Goal: Task Accomplishment & Management: Manage account settings

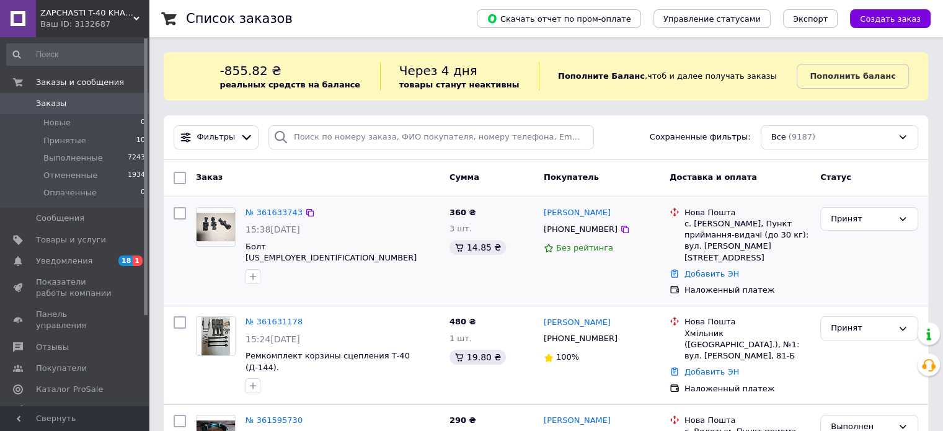
scroll to position [62, 0]
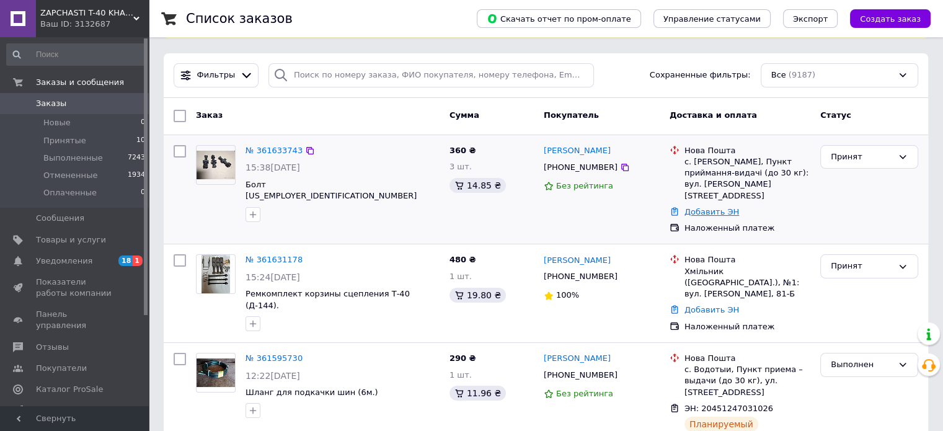
click at [701, 207] on link "Добавить ЭН" at bounding box center [711, 211] width 55 height 9
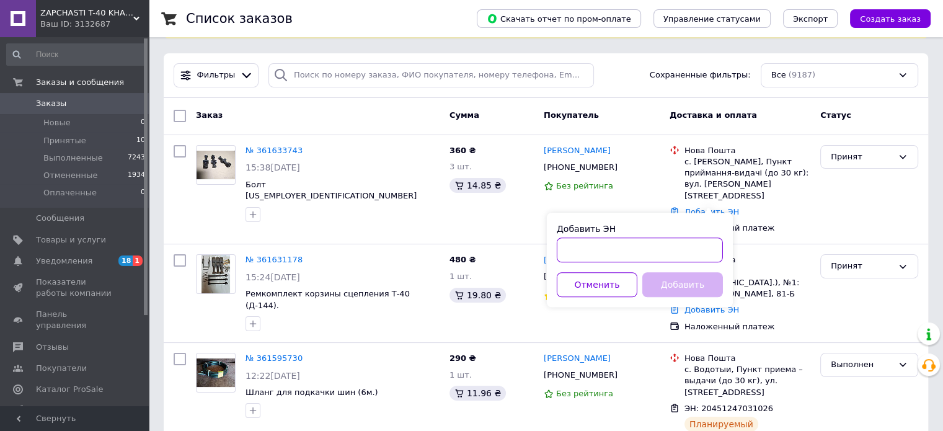
click at [590, 249] on input "Добавить ЭН" at bounding box center [640, 249] width 166 height 25
paste input "20451247292991"
type input "20451247292991"
click at [668, 286] on button "Добавить" at bounding box center [682, 284] width 81 height 25
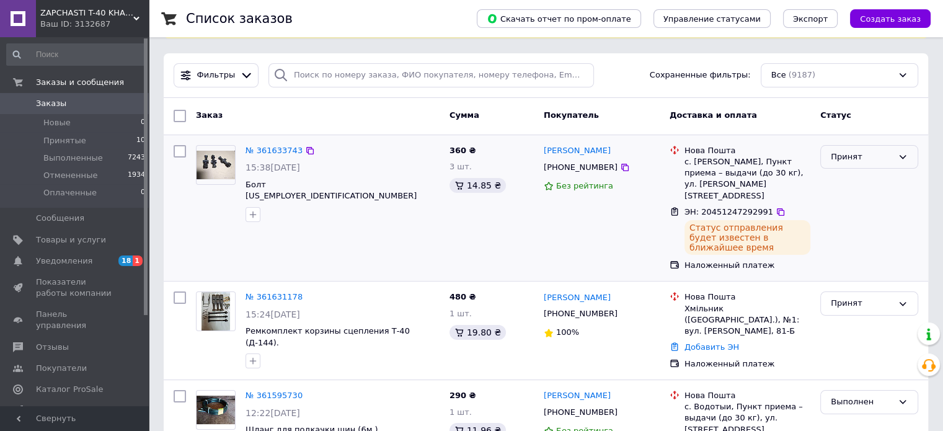
click at [858, 158] on div "Принят" at bounding box center [862, 157] width 62 height 13
click at [851, 182] on li "Выполнен" at bounding box center [869, 182] width 97 height 23
click at [267, 151] on link "№ 361633743" at bounding box center [274, 150] width 57 height 9
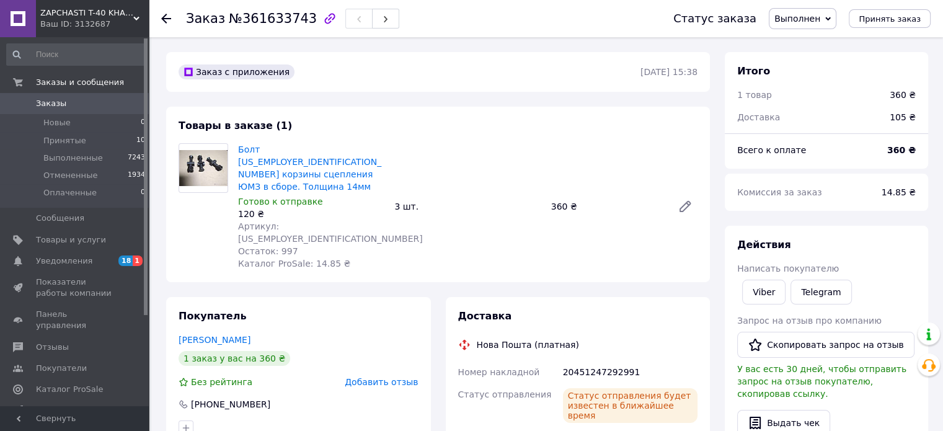
click at [34, 102] on span at bounding box center [18, 103] width 36 height 11
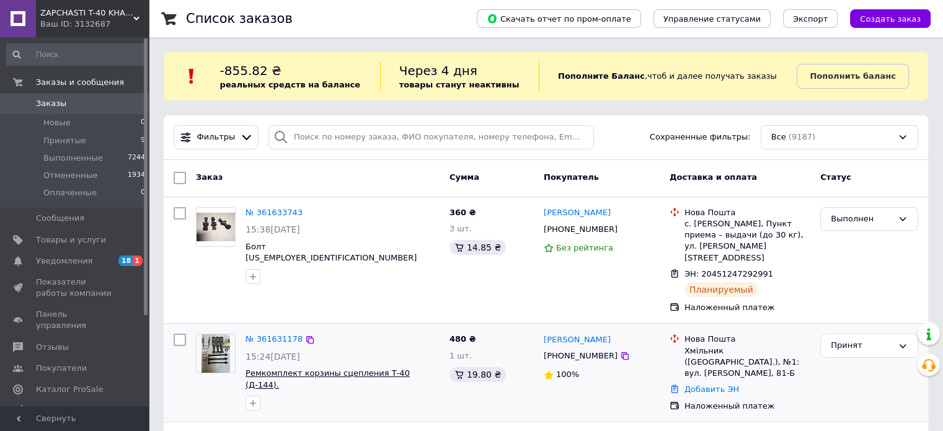
scroll to position [62, 0]
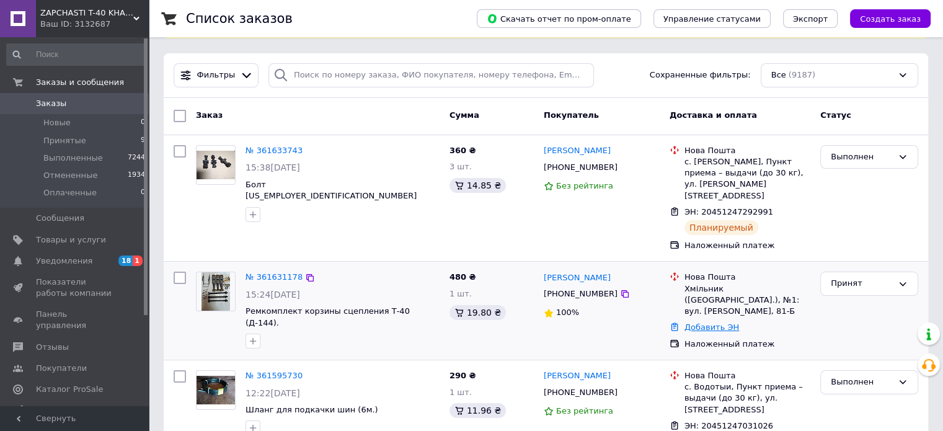
click at [709, 322] on link "Добавить ЭН" at bounding box center [711, 326] width 55 height 9
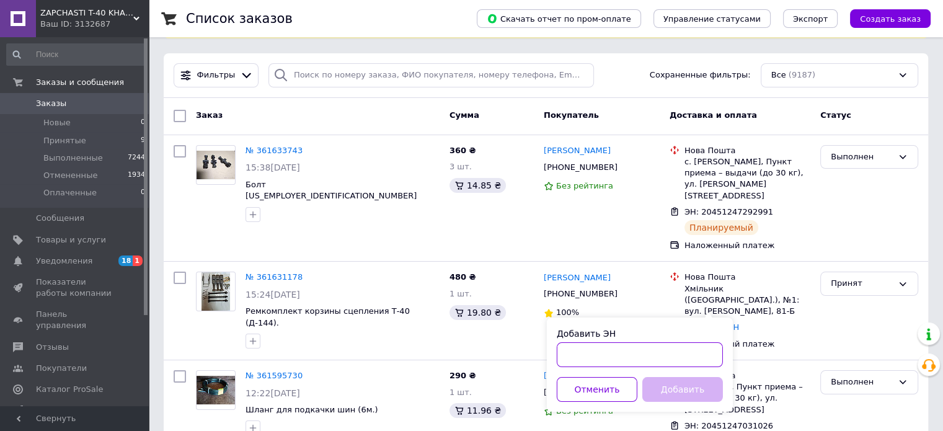
click at [677, 354] on input "Добавить ЭН" at bounding box center [640, 354] width 166 height 25
paste input "20451247345776"
type input "20451247345776"
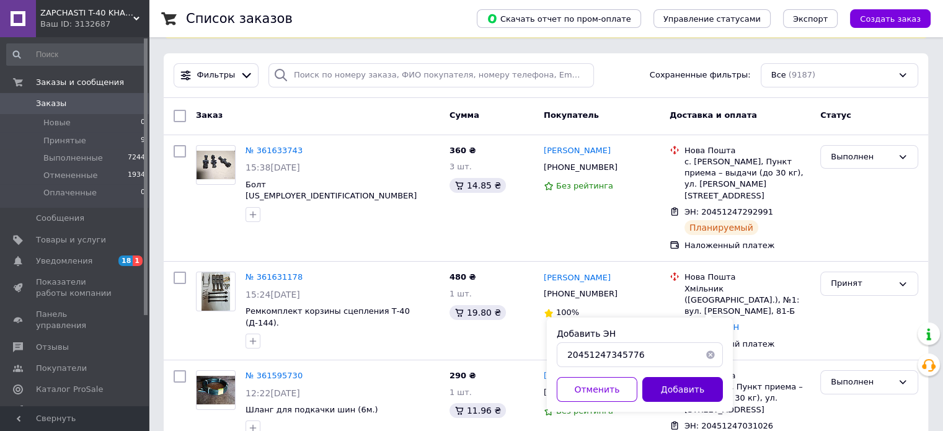
click at [699, 391] on button "Добавить" at bounding box center [682, 389] width 81 height 25
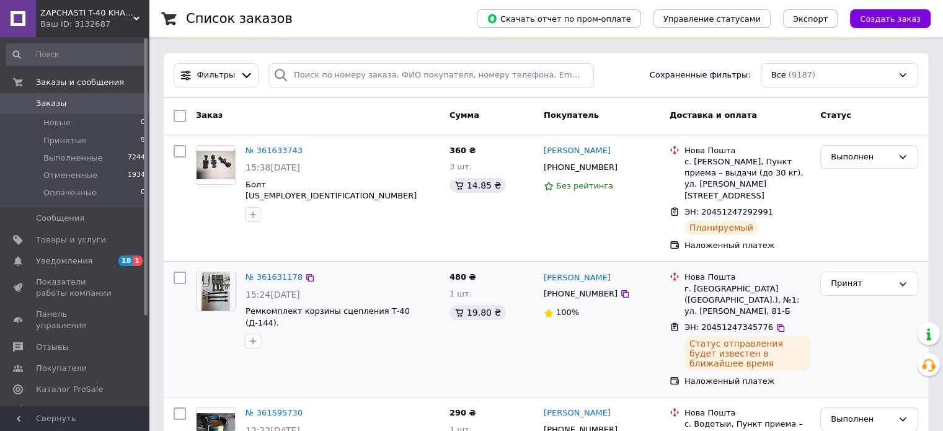
scroll to position [124, 0]
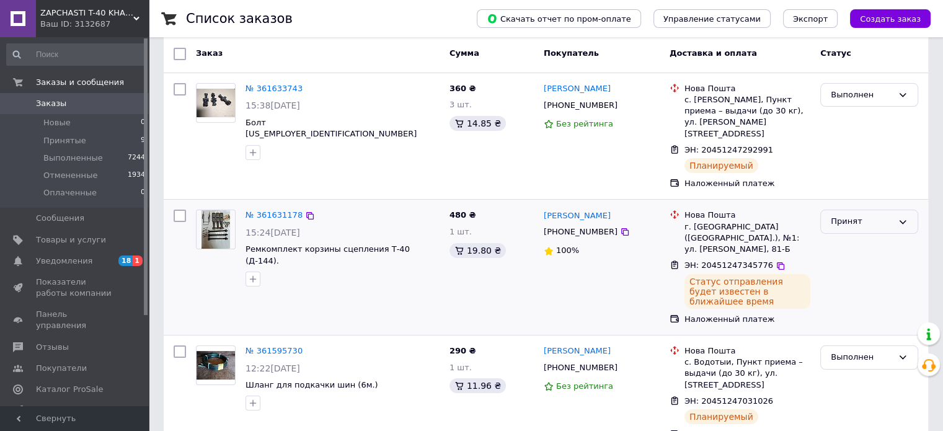
click at [840, 215] on div "Принят" at bounding box center [862, 221] width 62 height 13
click at [846, 236] on li "Выполнен" at bounding box center [869, 247] width 97 height 23
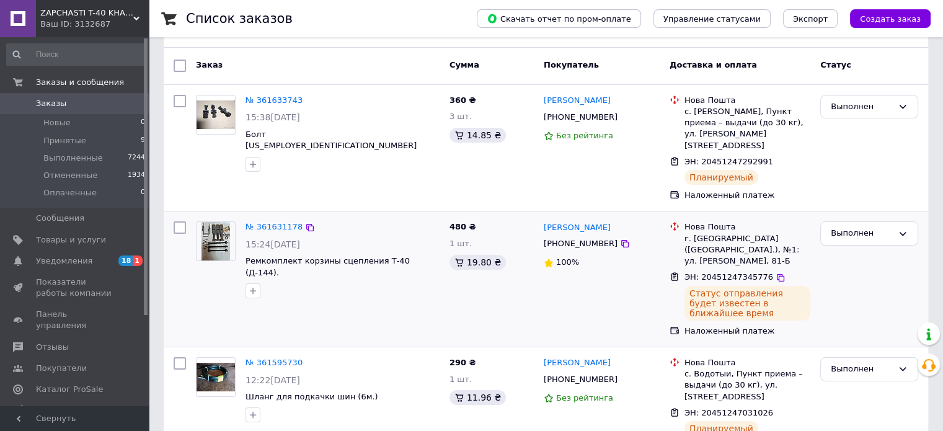
scroll to position [0, 0]
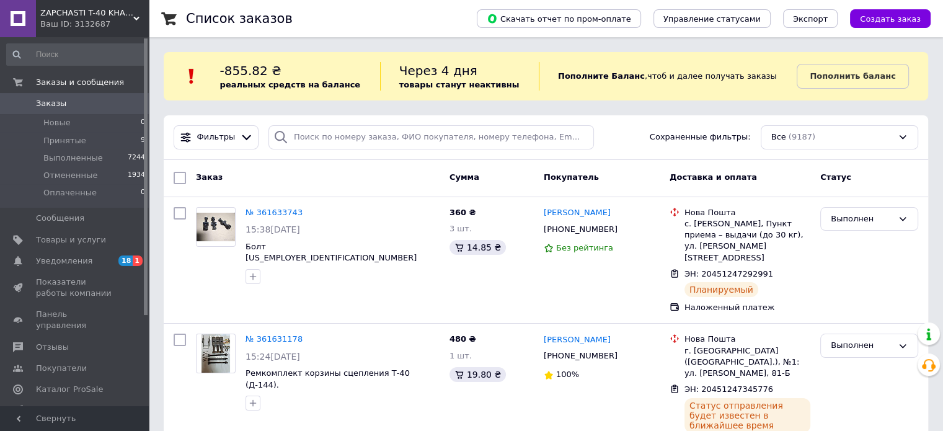
click at [27, 100] on span at bounding box center [18, 103] width 36 height 11
click at [57, 260] on span "Уведомления" at bounding box center [64, 260] width 56 height 11
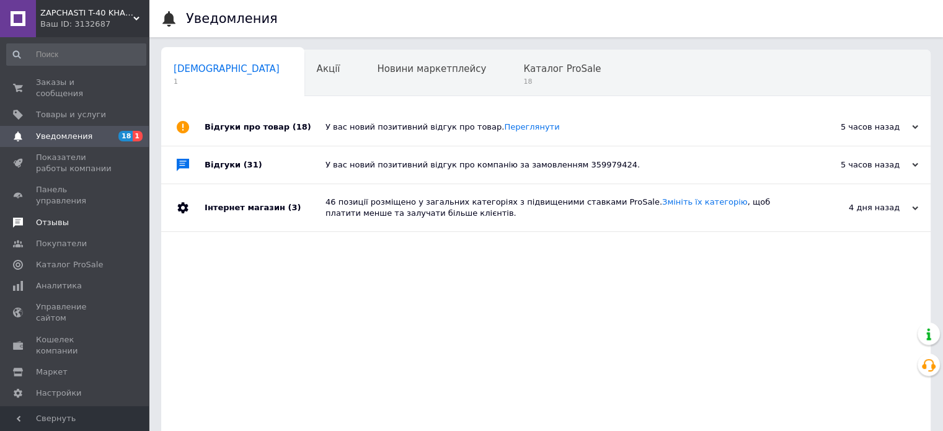
click at [55, 217] on span "Отзывы" at bounding box center [52, 222] width 33 height 11
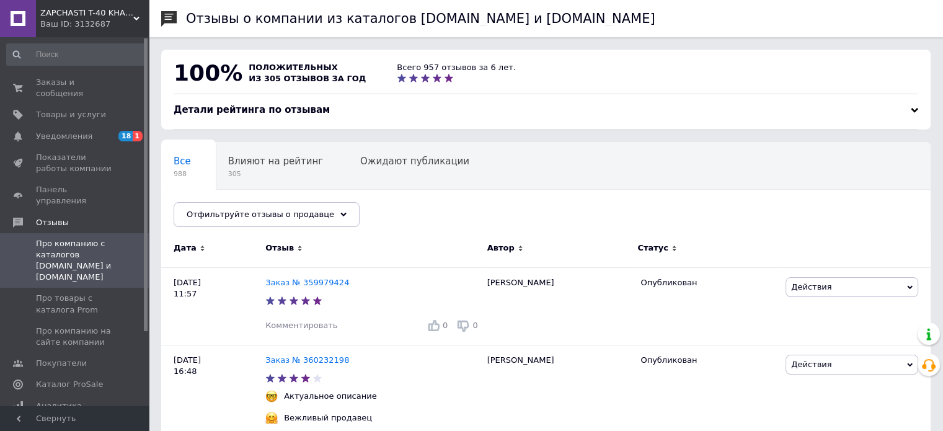
scroll to position [124, 0]
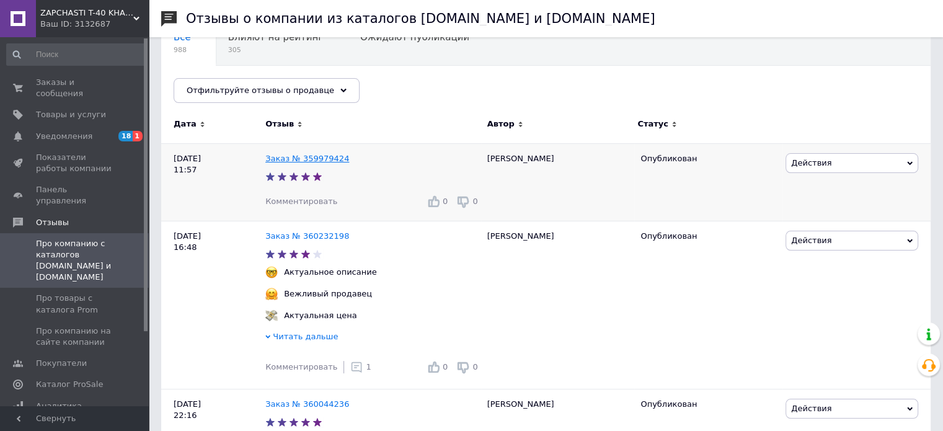
click at [309, 161] on link "Заказ № 359979424" at bounding box center [307, 158] width 84 height 9
